Goal: Task Accomplishment & Management: Complete application form

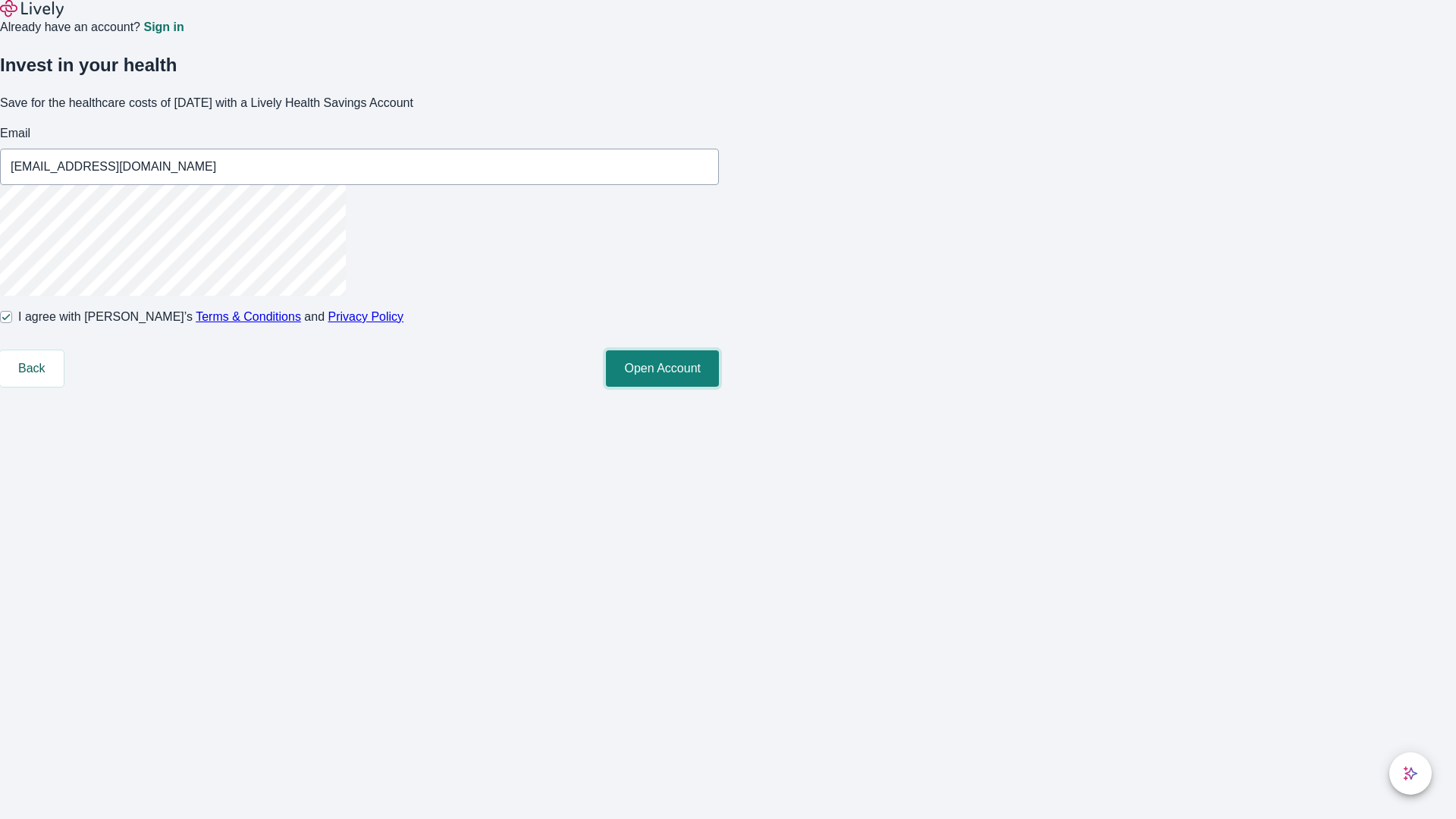
click at [719, 387] on button "Open Account" at bounding box center [662, 368] width 113 height 36
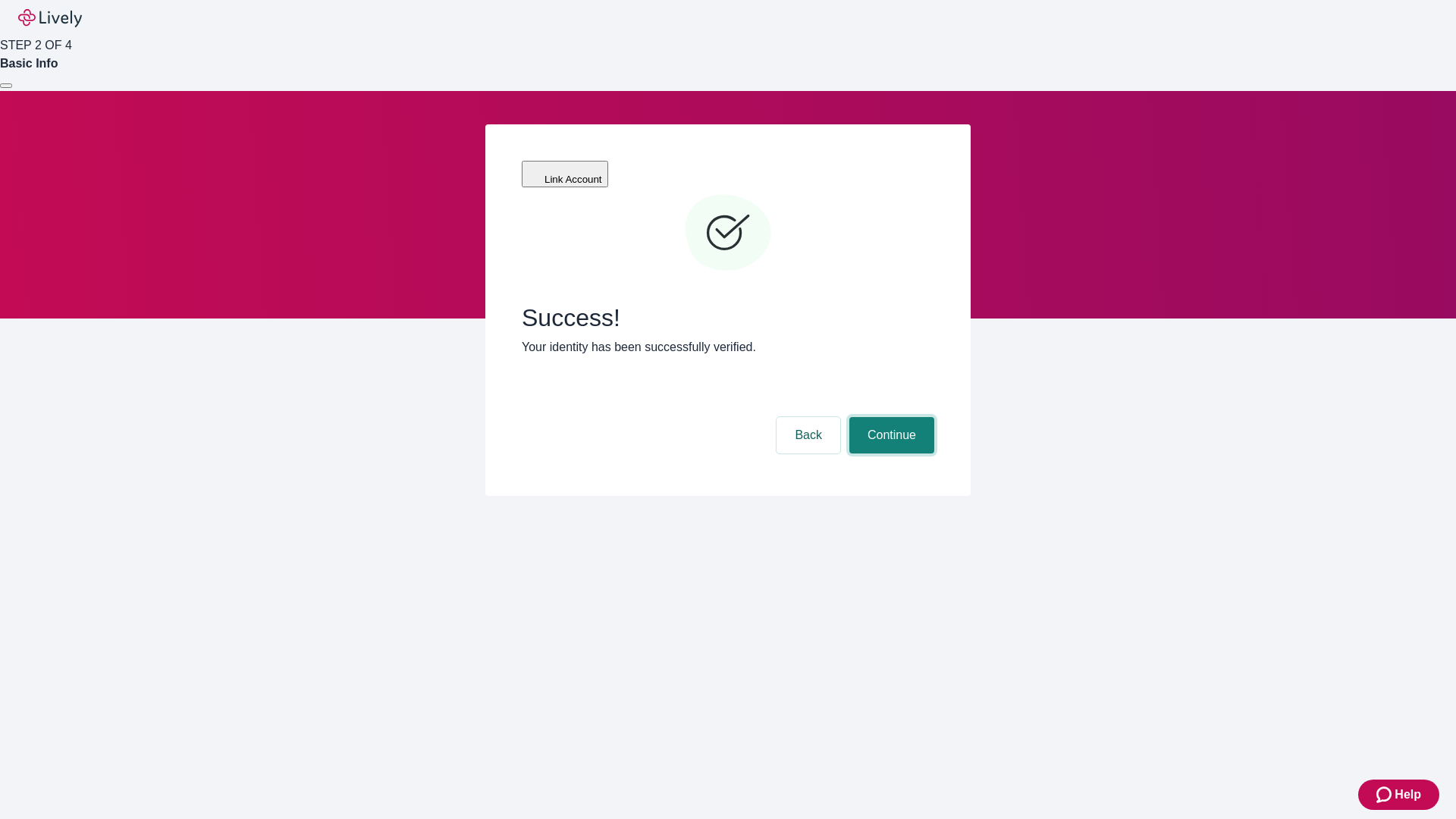
click at [890, 417] on button "Continue" at bounding box center [891, 435] width 85 height 36
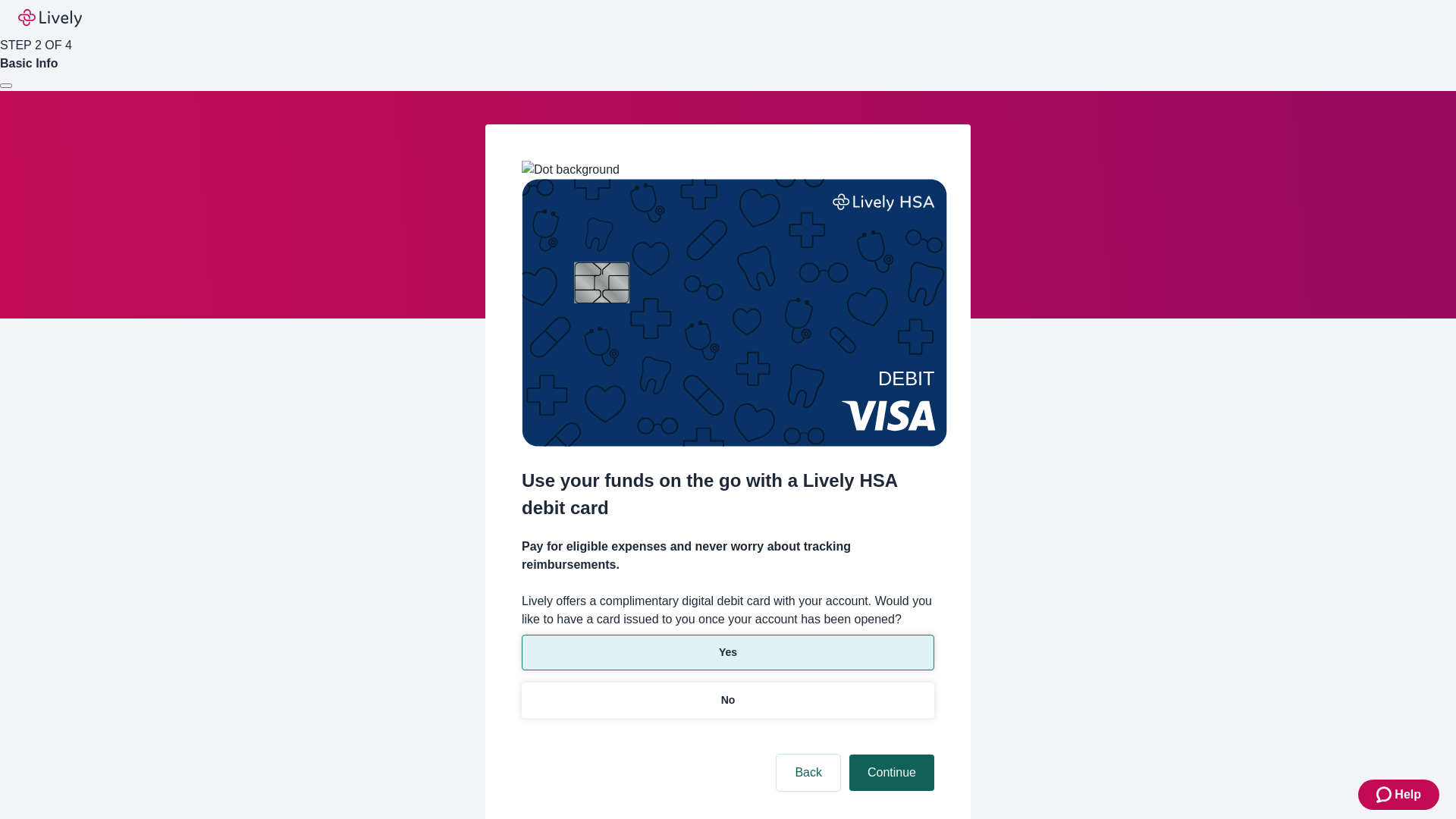
click at [727, 693] on p "No" at bounding box center [728, 700] width 15 height 16
click at [890, 754] on button "Continue" at bounding box center [891, 773] width 85 height 36
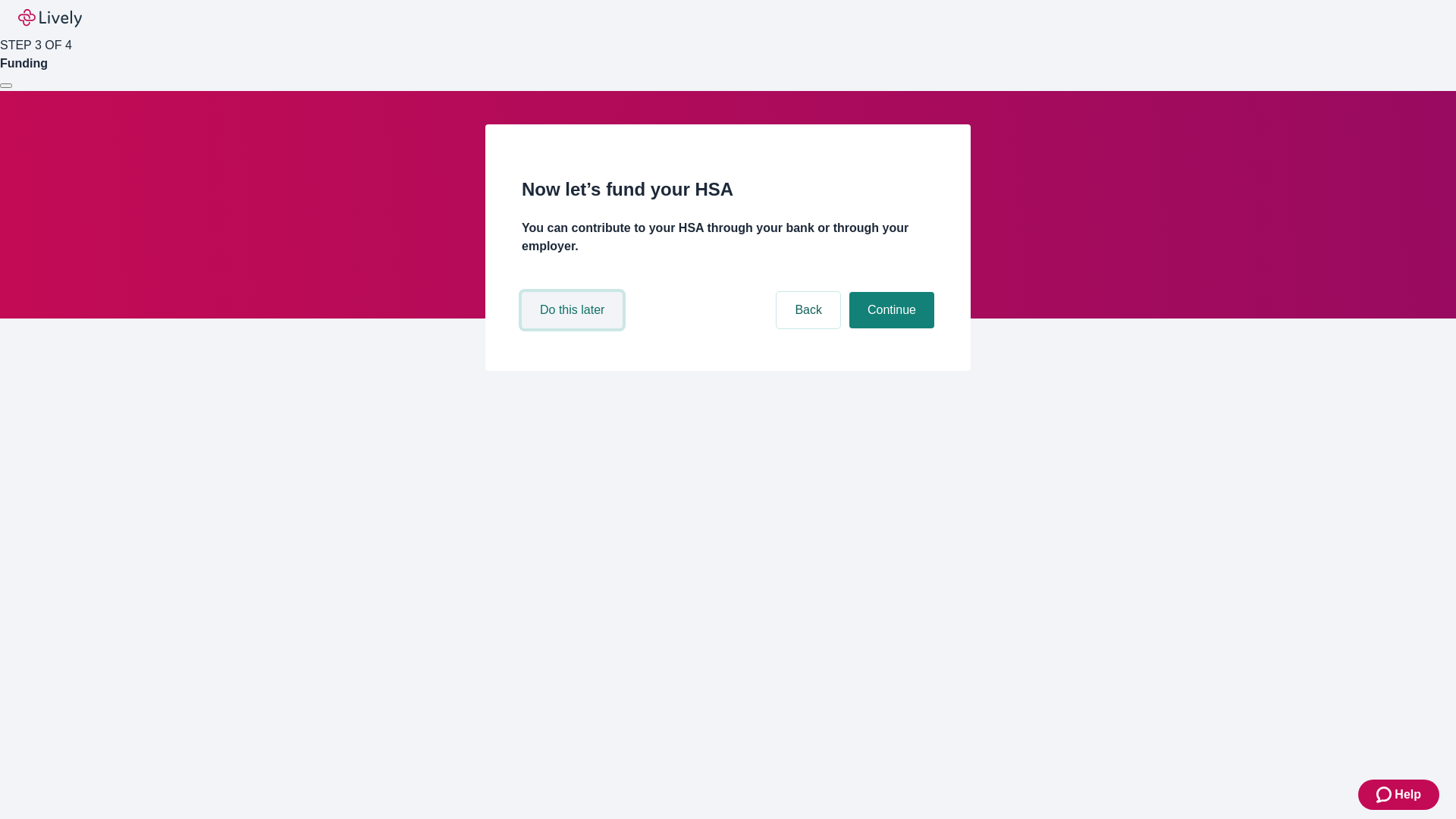
click at [574, 329] on button "Do this later" at bounding box center [571, 310] width 101 height 36
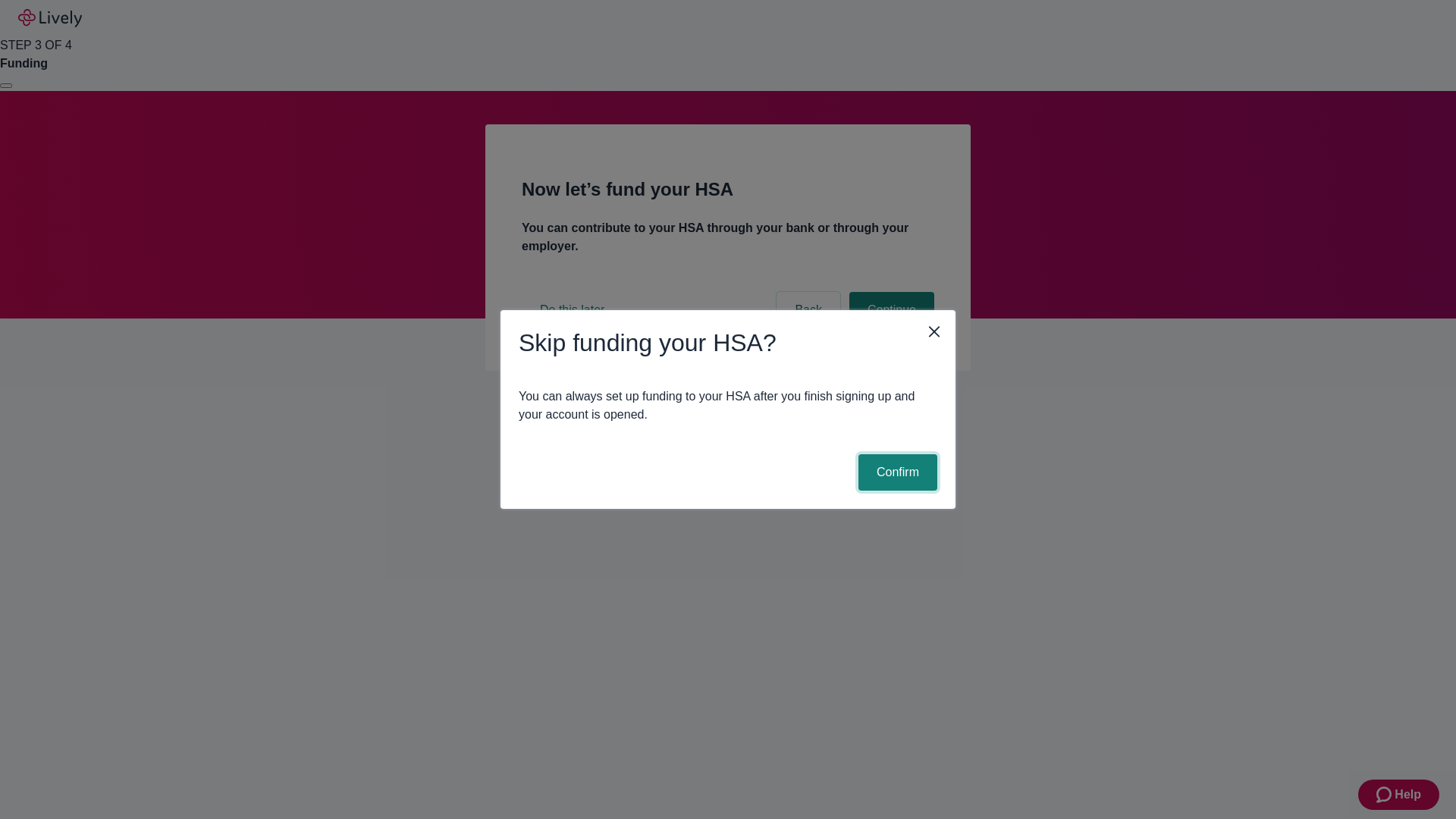
click at [896, 472] on button "Confirm" at bounding box center [898, 472] width 79 height 36
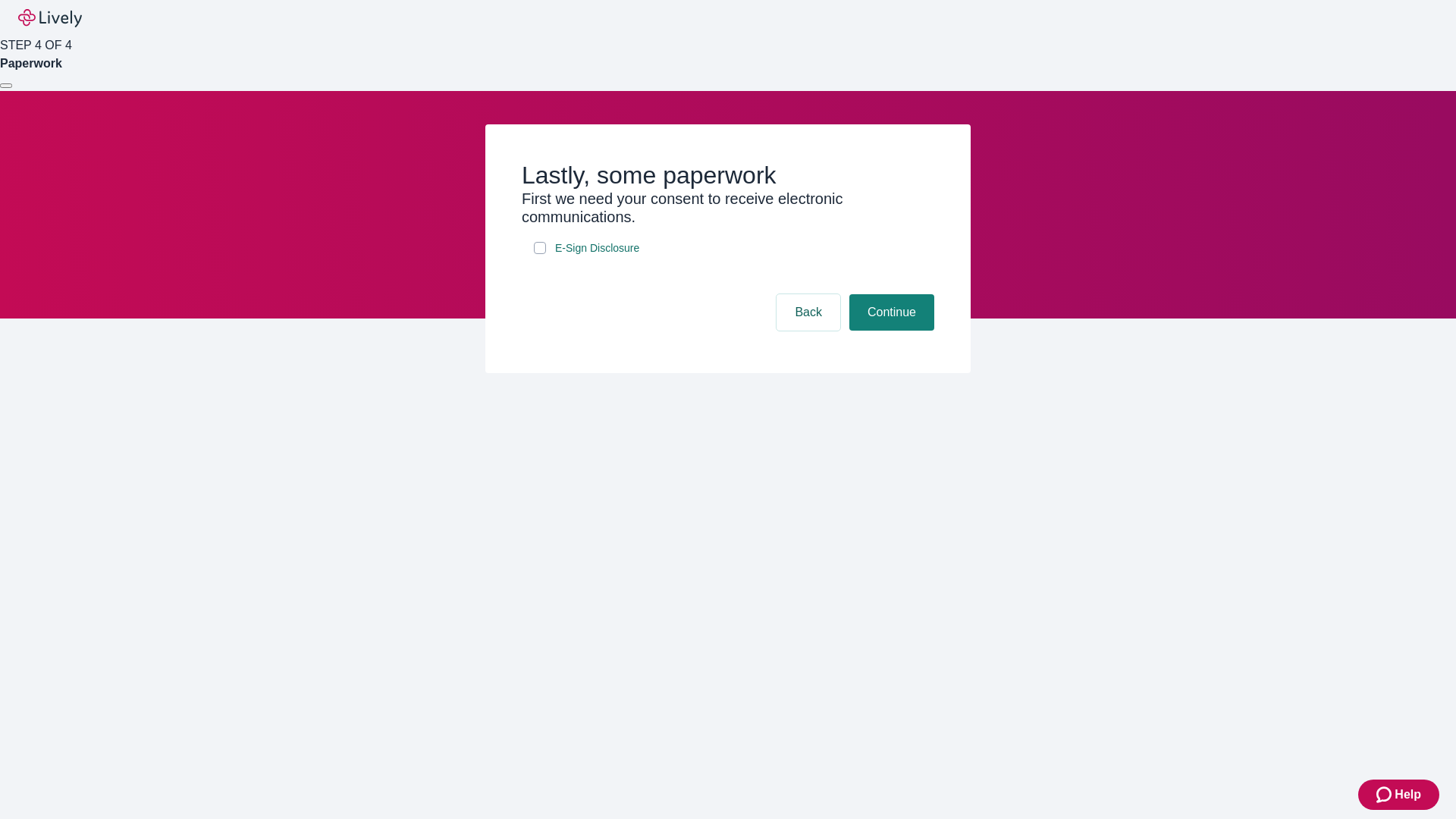
click at [540, 254] on input "E-Sign Disclosure" at bounding box center [540, 248] width 12 height 12
checkbox input "true"
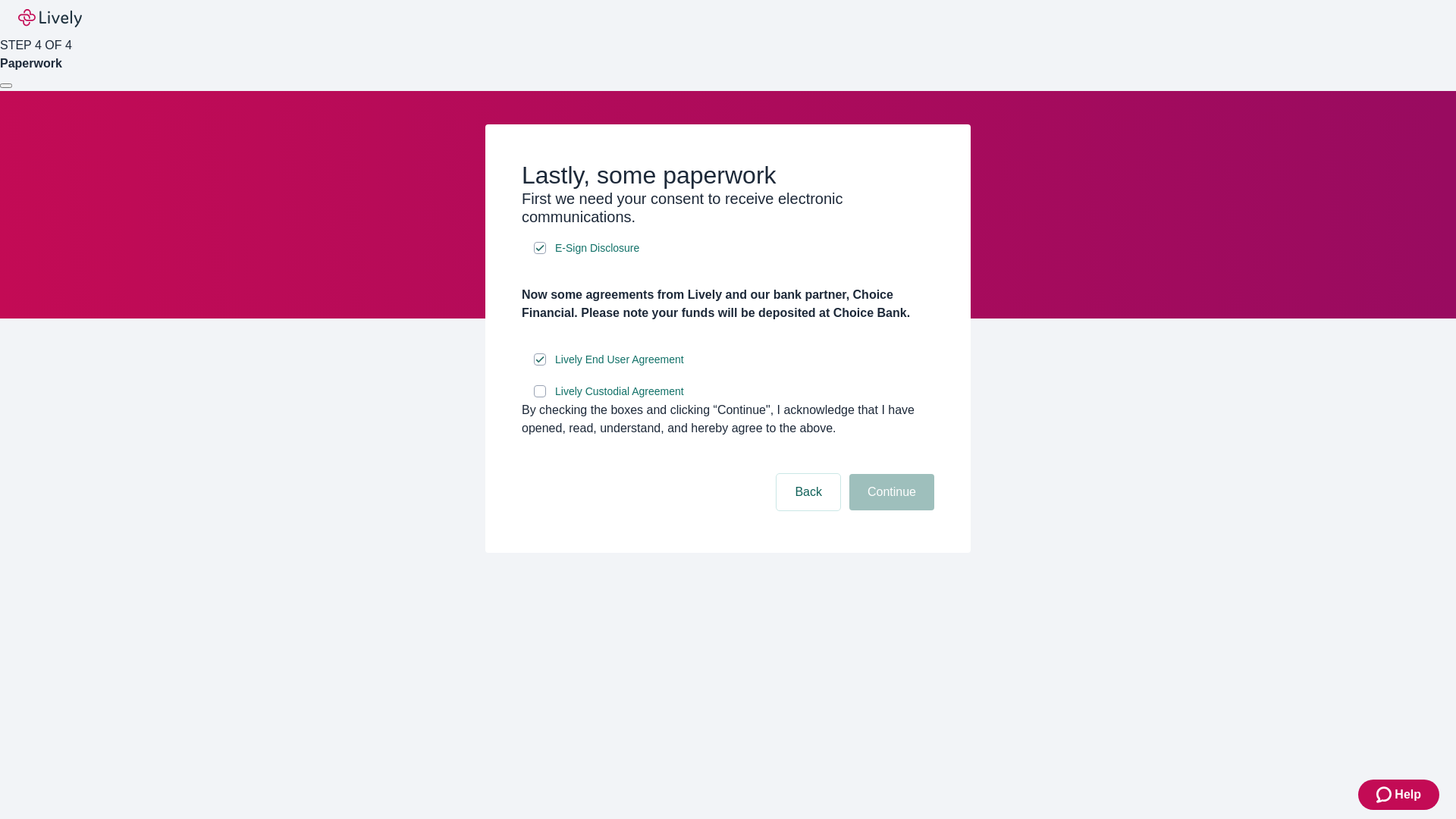
click at [540, 397] on input "Lively Custodial Agreement" at bounding box center [540, 391] width 12 height 12
checkbox input "true"
click at [890, 510] on button "Continue" at bounding box center [891, 492] width 85 height 36
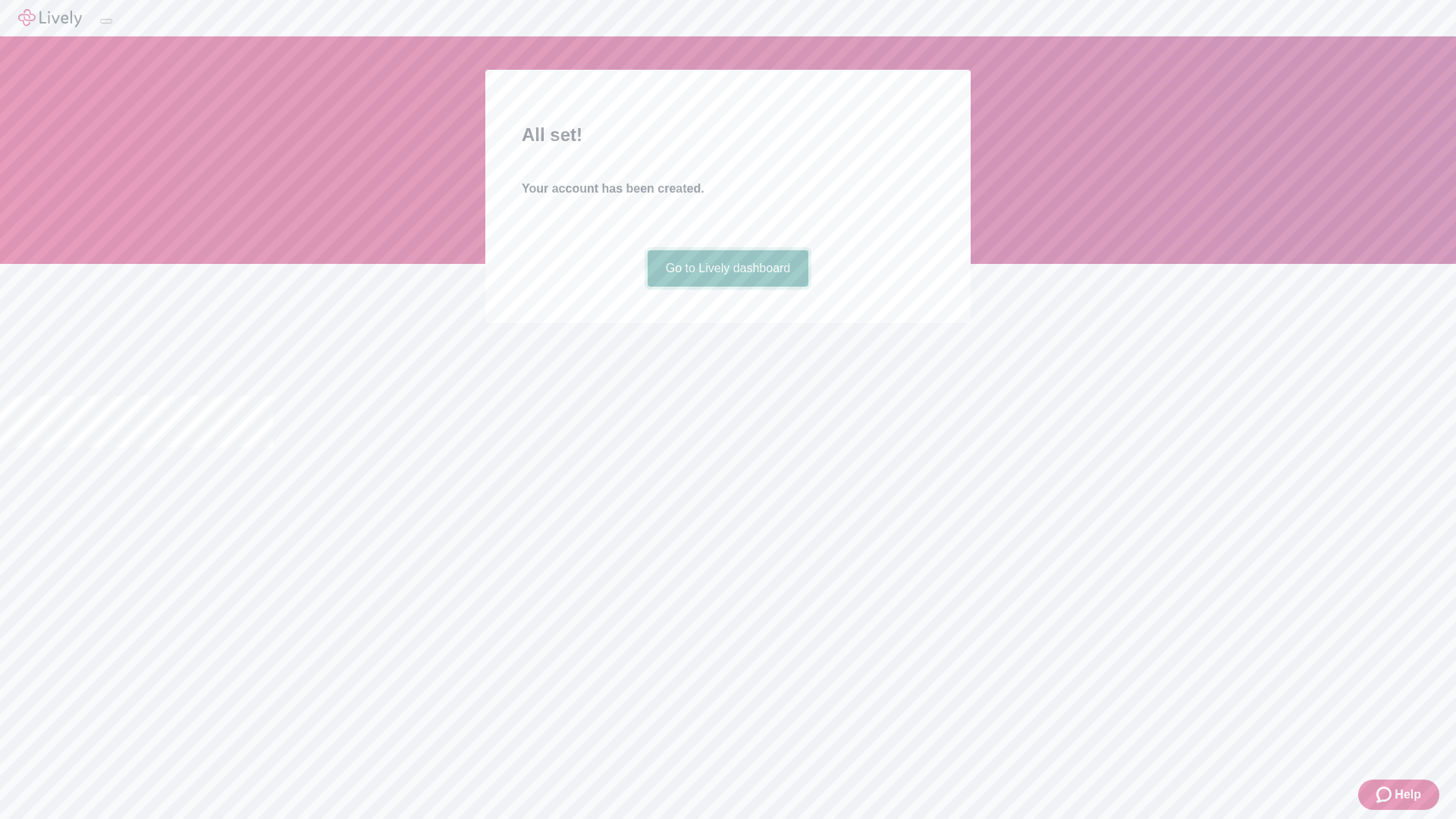
click at [727, 286] on link "Go to Lively dashboard" at bounding box center [729, 268] width 162 height 36
